Goal: Information Seeking & Learning: Learn about a topic

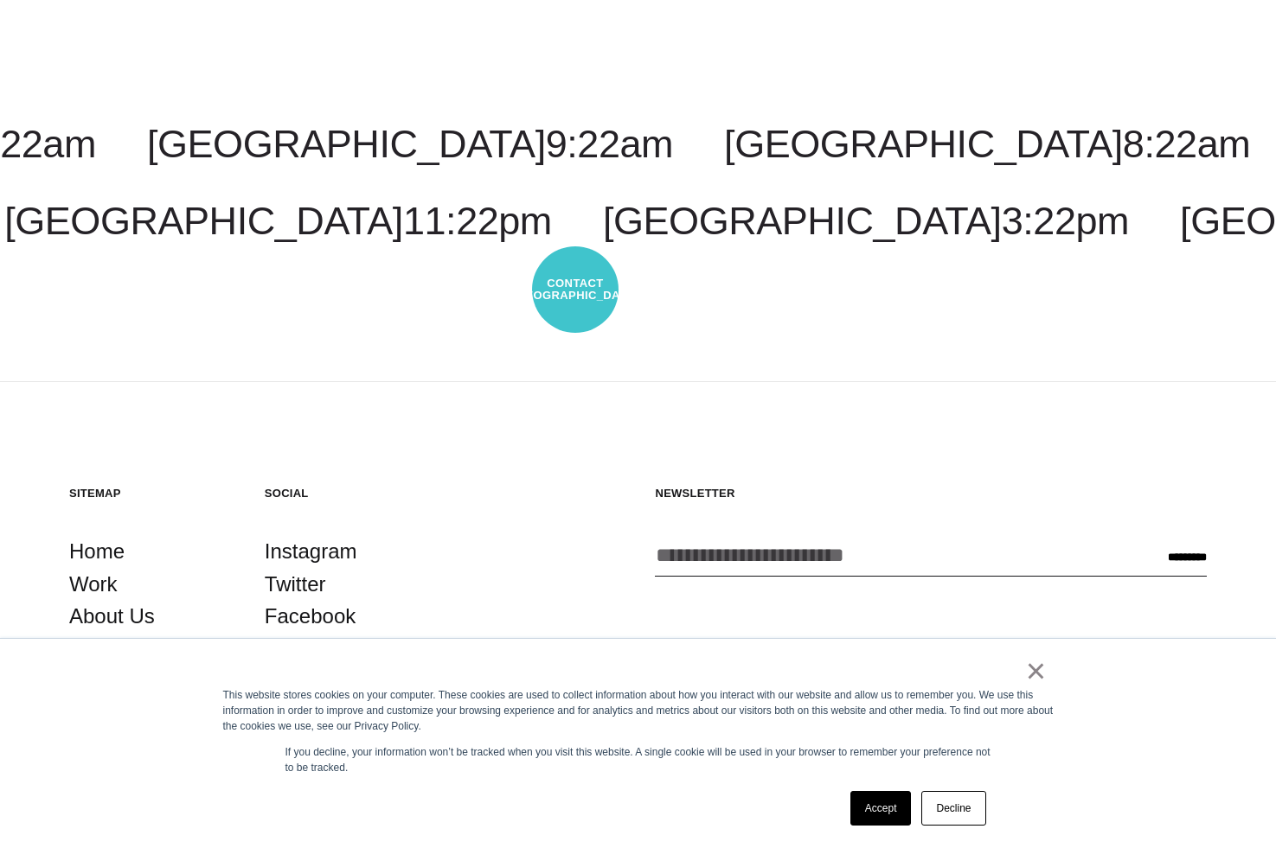
scroll to position [5181, 0]
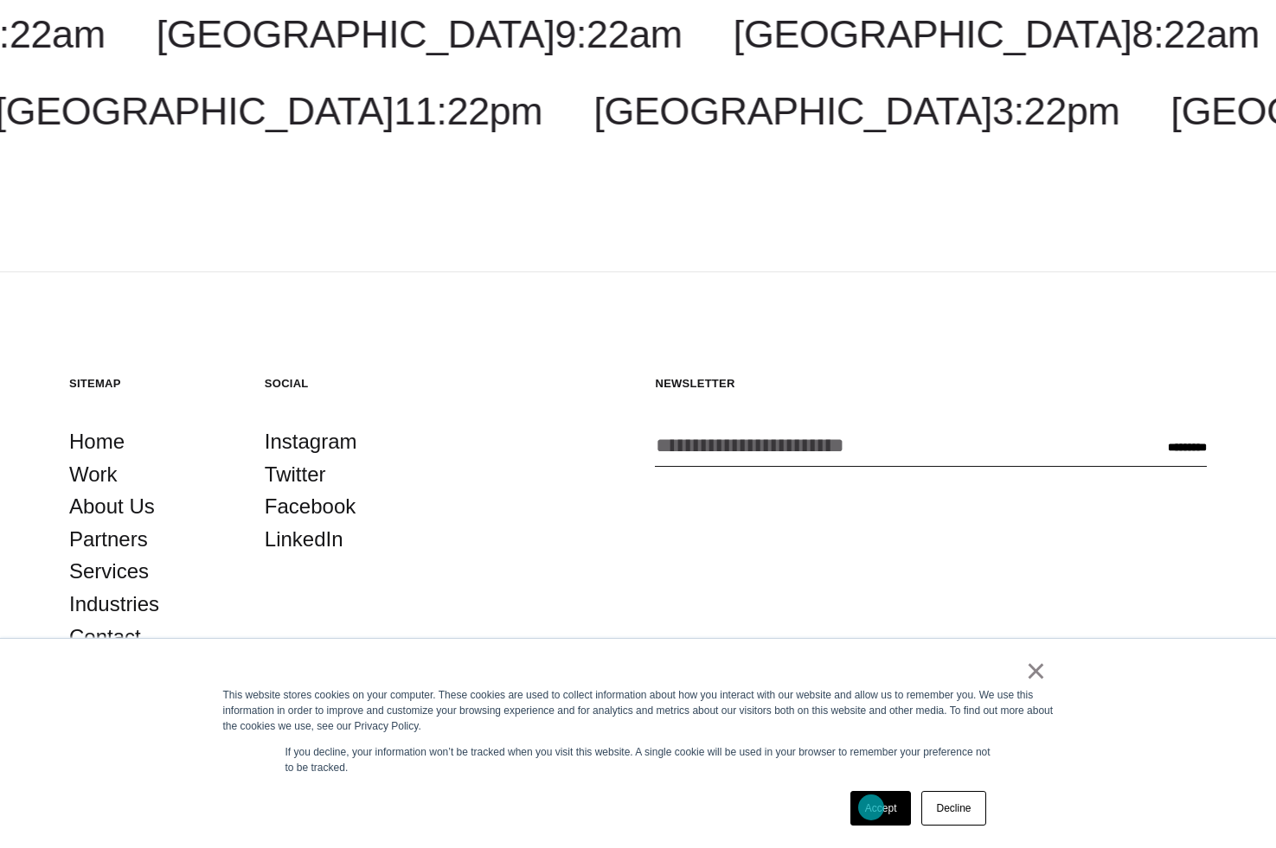
click at [871, 808] on link "Accept" at bounding box center [880, 808] width 61 height 35
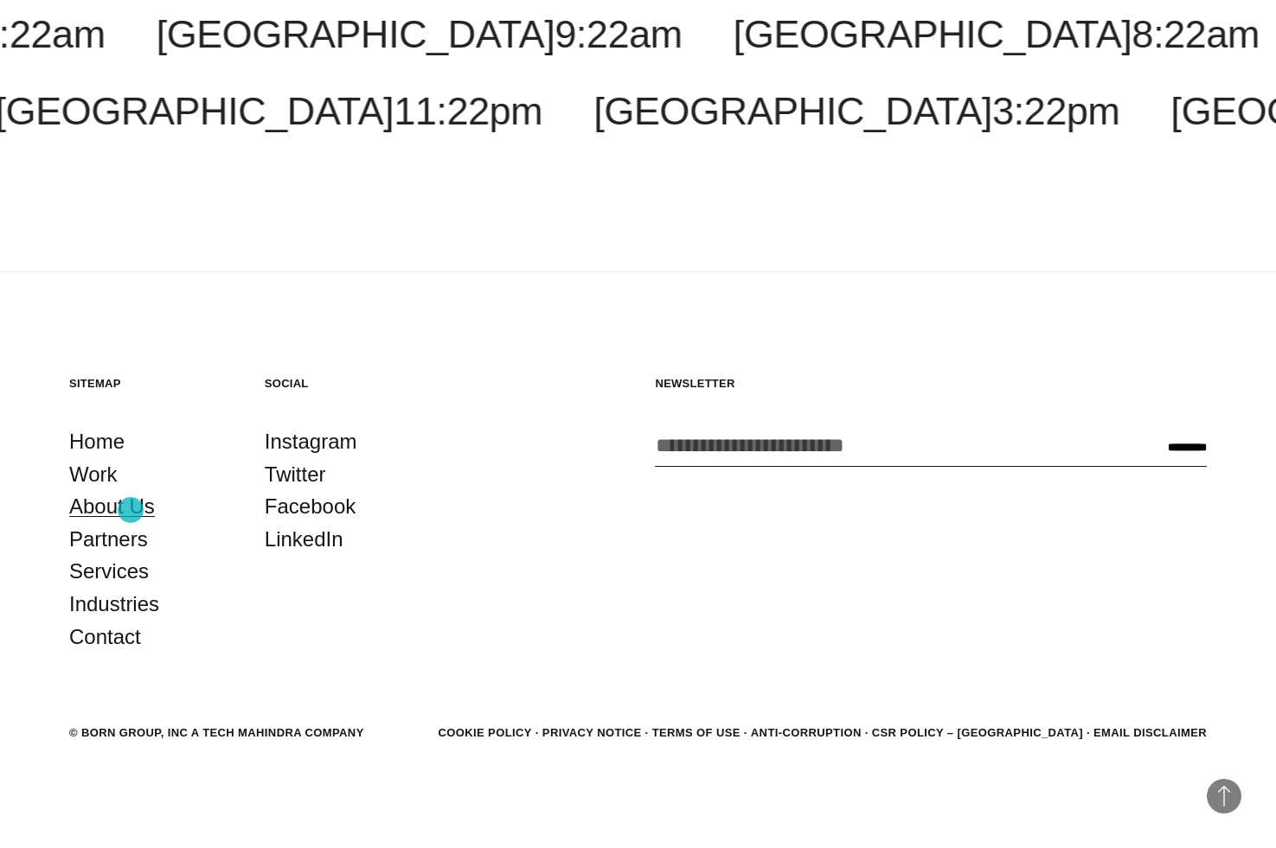
click at [131, 510] on link "About Us" at bounding box center [112, 506] width 86 height 33
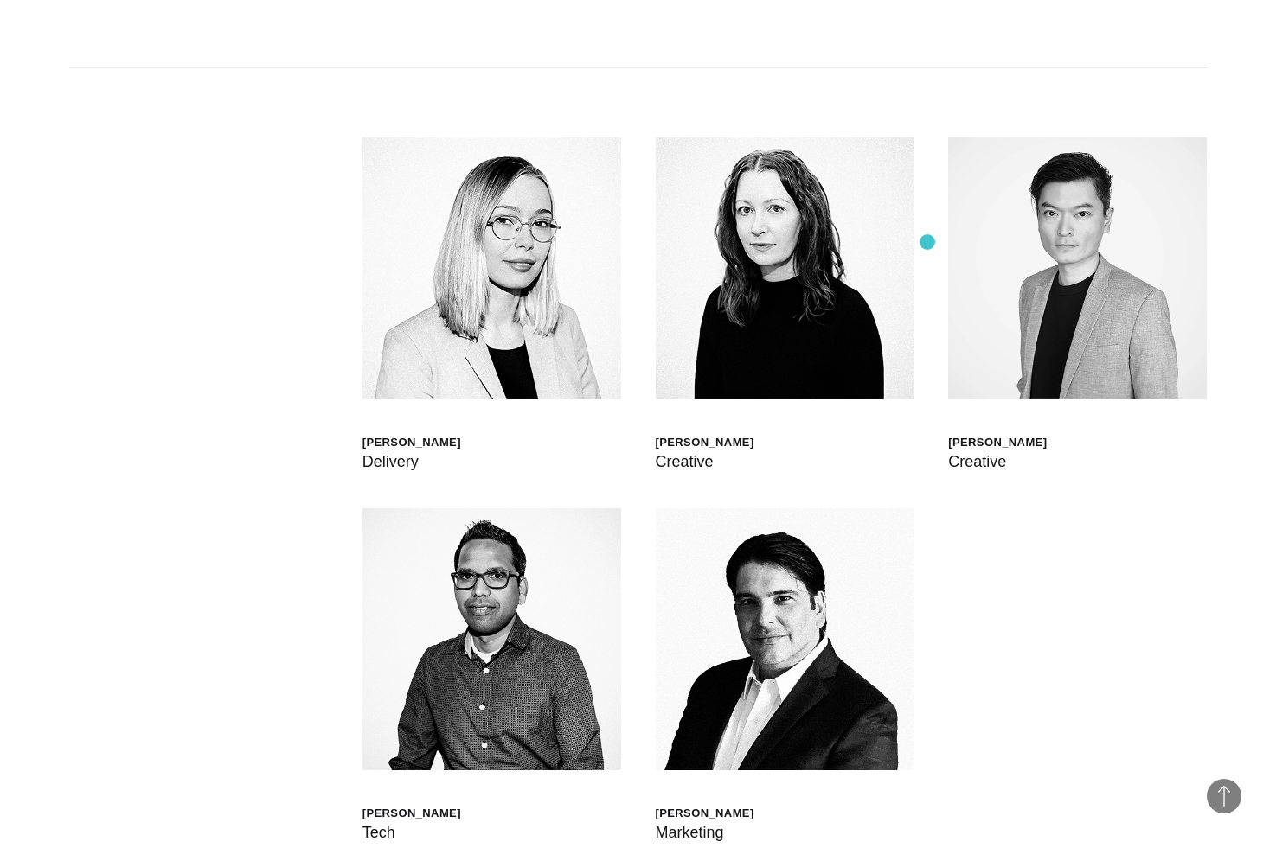
scroll to position [5209, 0]
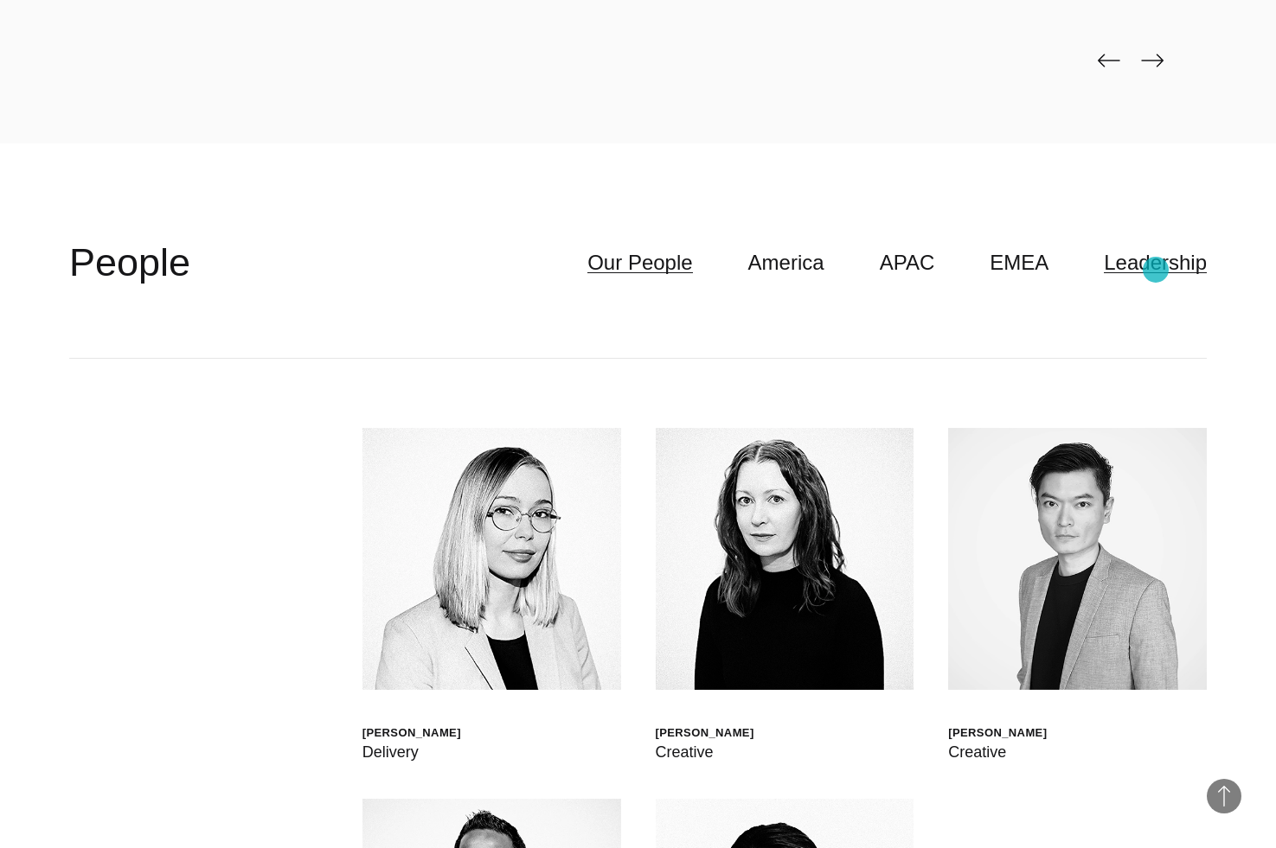
click at [1156, 271] on link "Leadership" at bounding box center [1154, 262] width 103 height 33
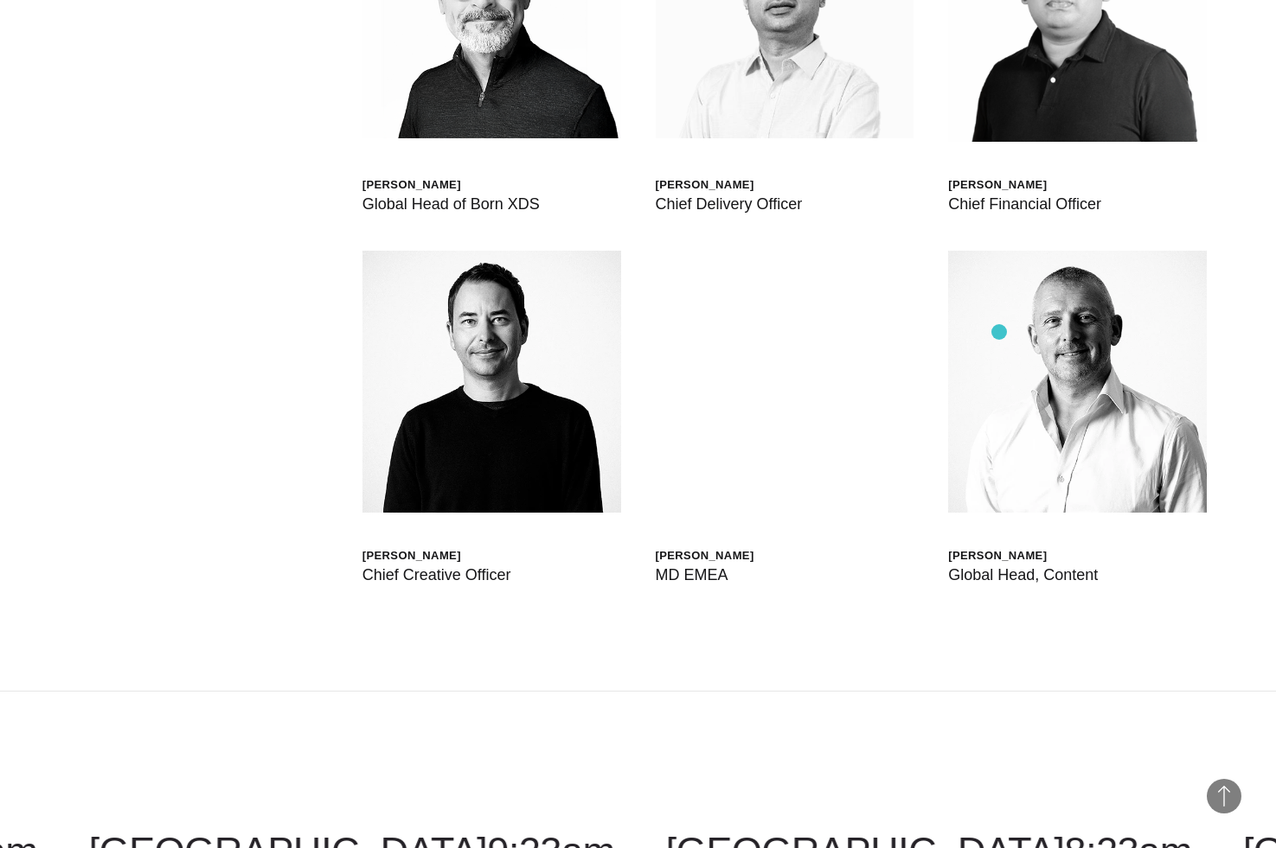
scroll to position [5766, 0]
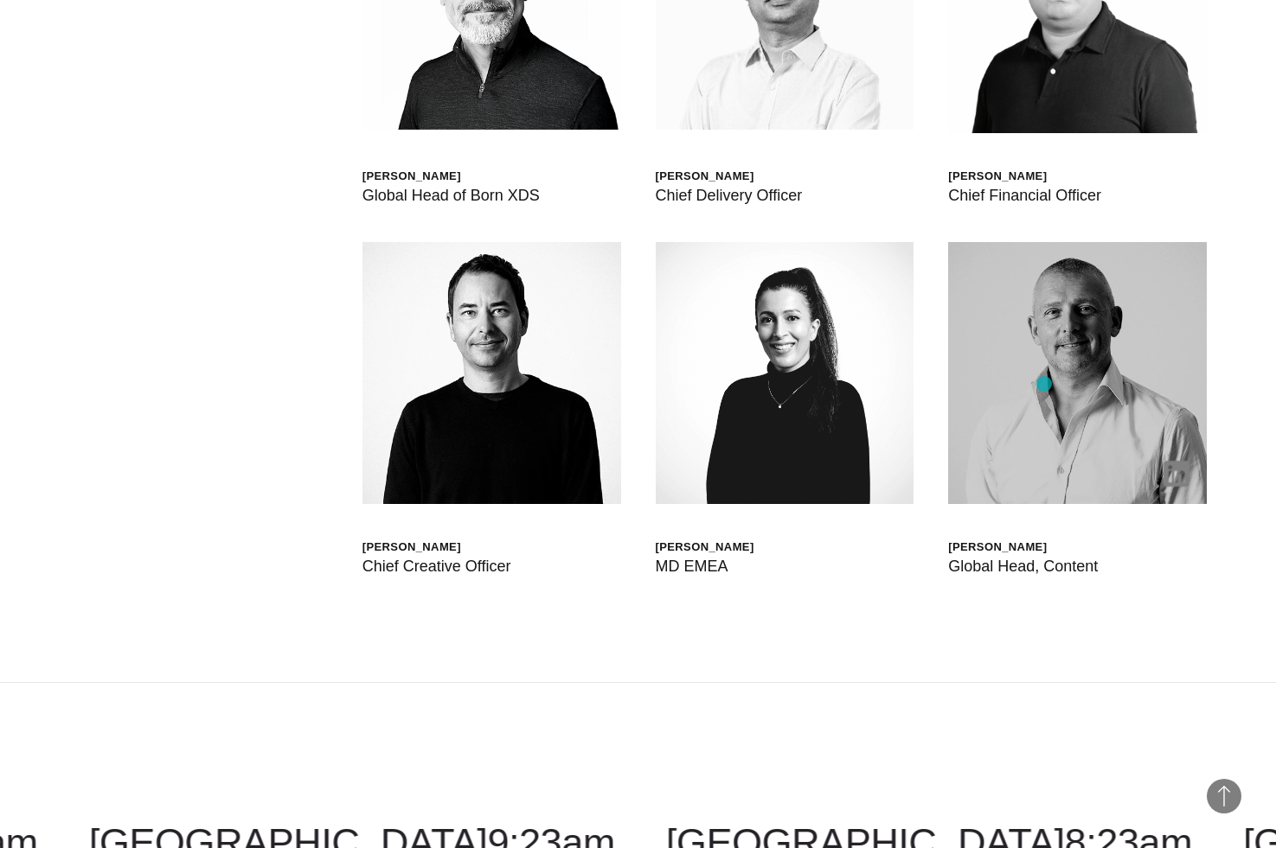
click at [1044, 384] on img at bounding box center [1077, 373] width 259 height 262
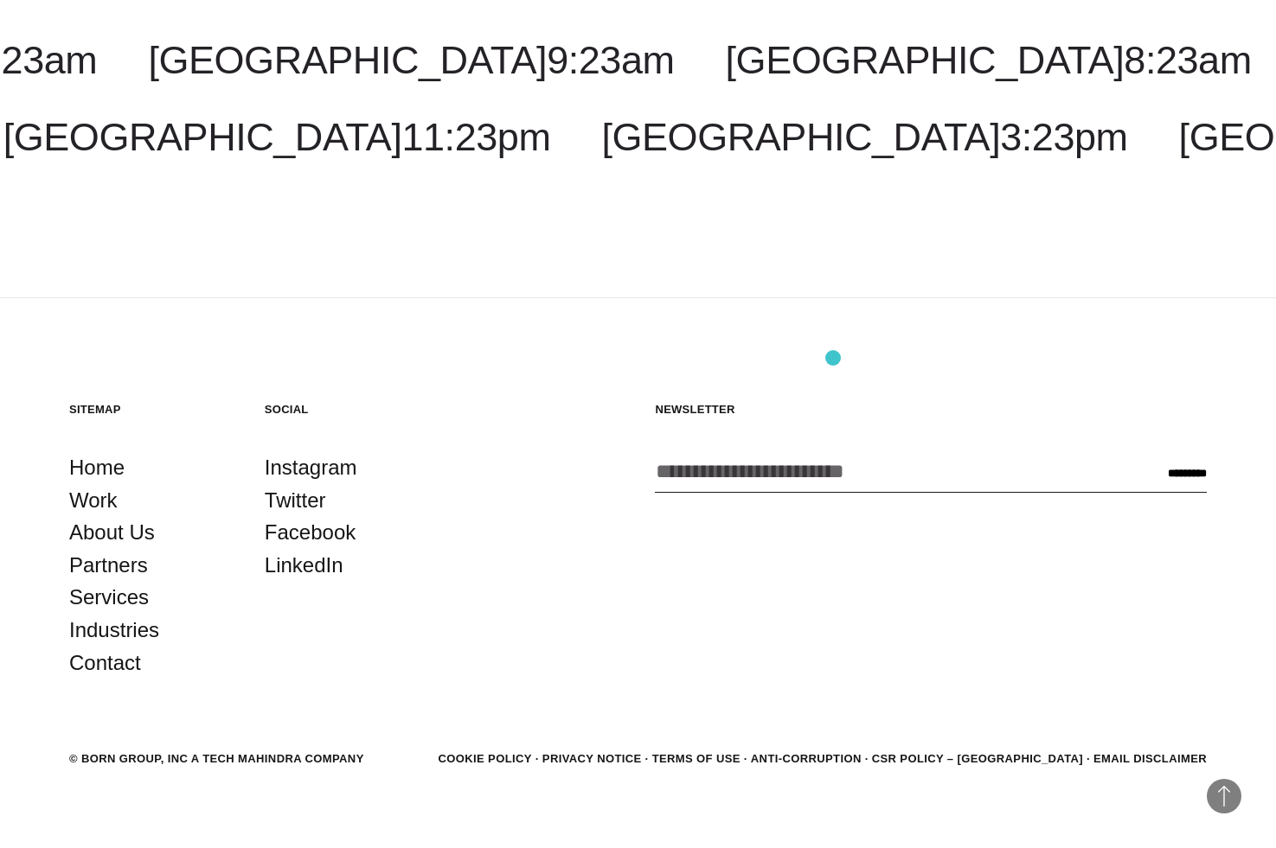
scroll to position [6574, 0]
